Goal: Task Accomplishment & Management: Complete application form

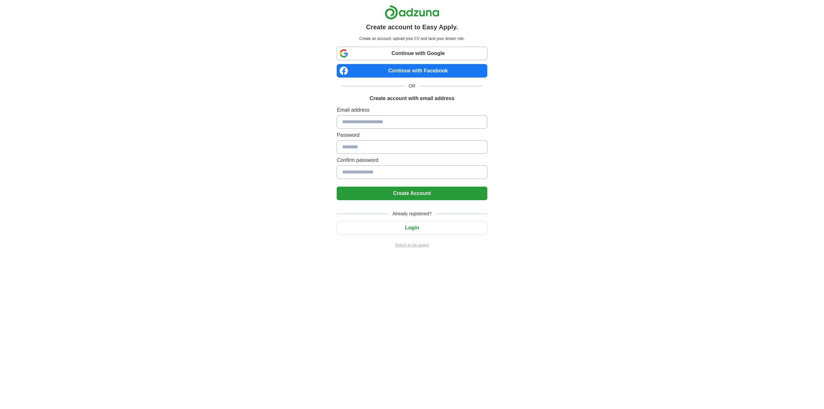
click at [422, 217] on div "Already registered? Login Return to job advert" at bounding box center [412, 226] width 150 height 43
click at [423, 231] on button "Login" at bounding box center [412, 228] width 150 height 14
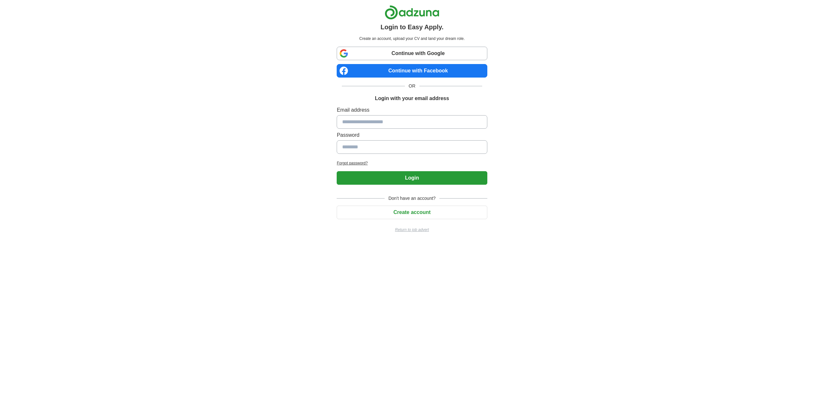
click at [381, 132] on label "Password" at bounding box center [412, 135] width 150 height 8
click at [383, 122] on input at bounding box center [412, 122] width 150 height 14
click at [385, 122] on input at bounding box center [412, 122] width 150 height 14
drag, startPoint x: 445, startPoint y: 14, endPoint x: 407, endPoint y: 12, distance: 38.1
click at [407, 12] on div at bounding box center [412, 12] width 150 height 14
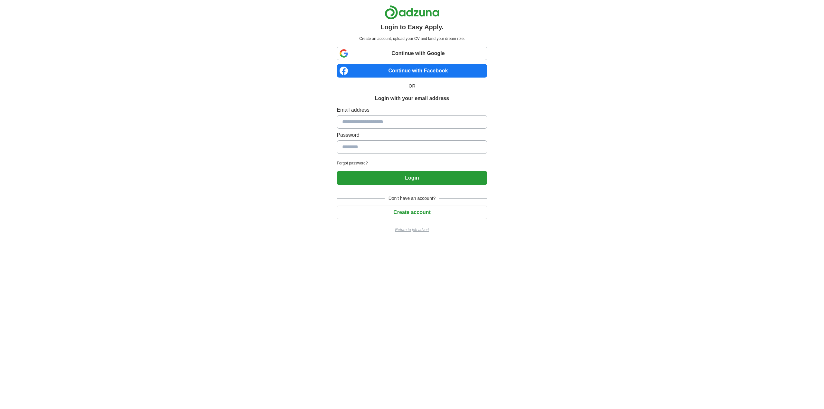
click at [457, 14] on div at bounding box center [412, 12] width 150 height 14
